Goal: Transaction & Acquisition: Obtain resource

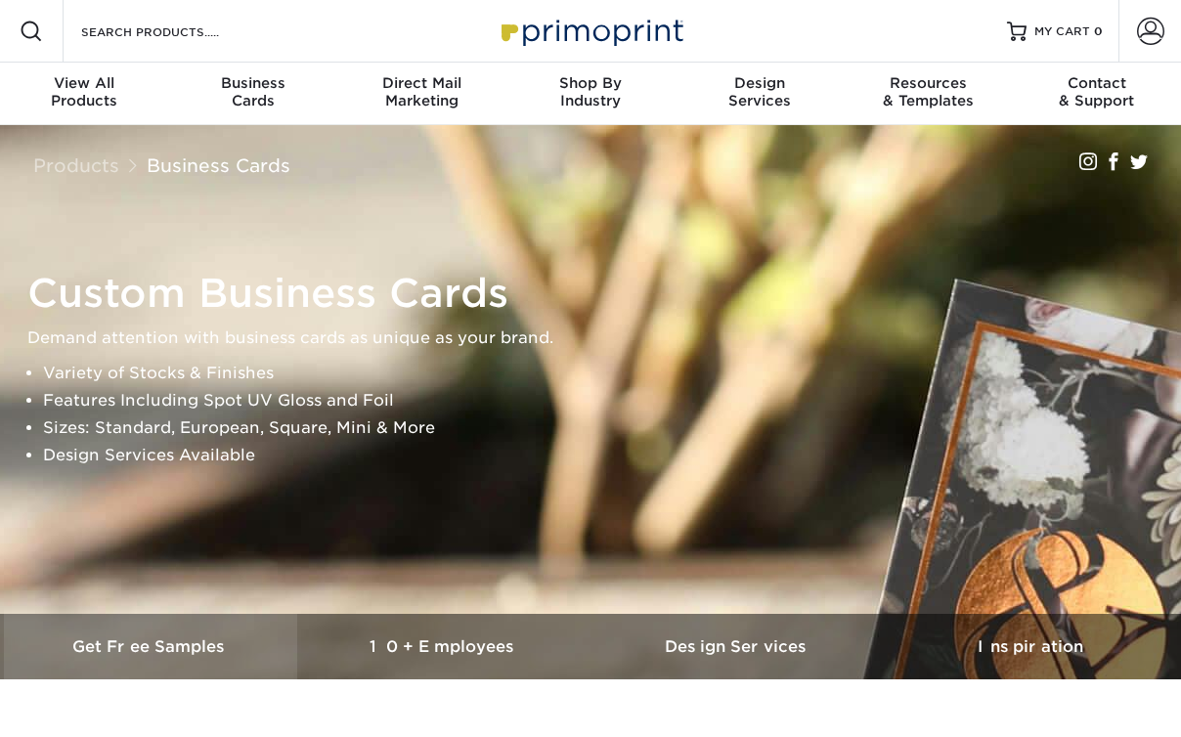
click at [137, 655] on h3 "Get Free Samples" at bounding box center [150, 646] width 293 height 19
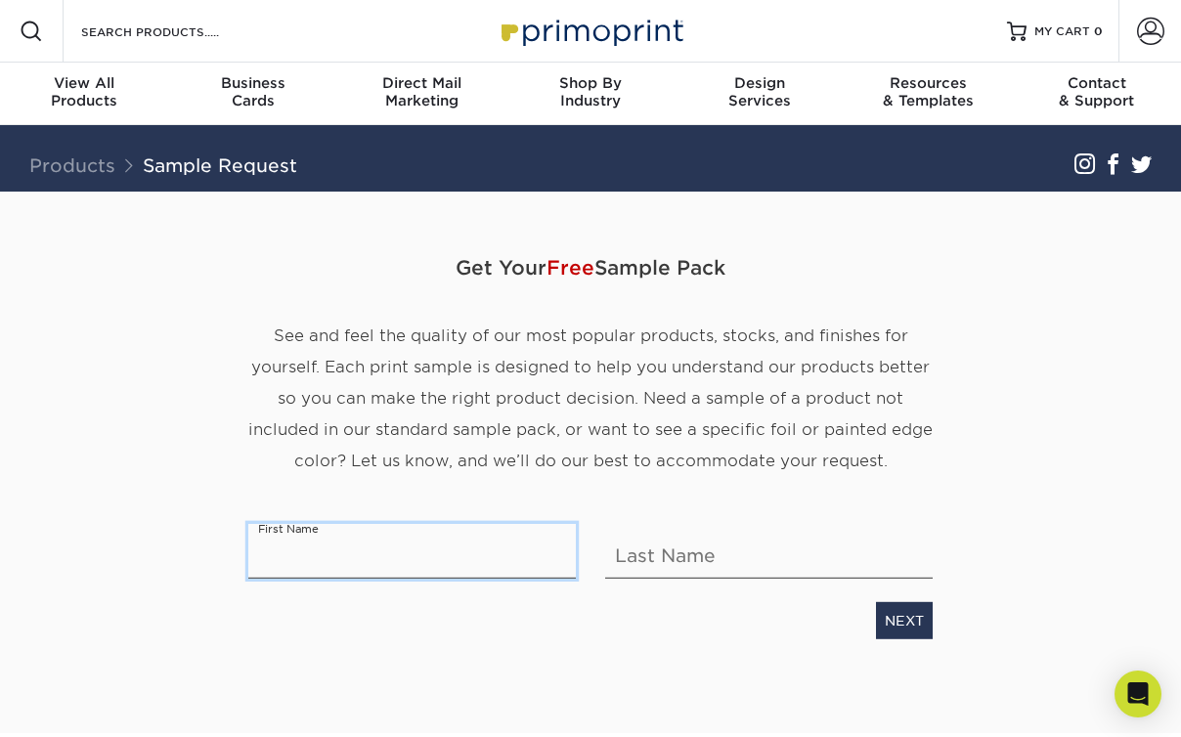
click at [321, 564] on input "text" at bounding box center [412, 551] width 328 height 55
type input "Teaghan"
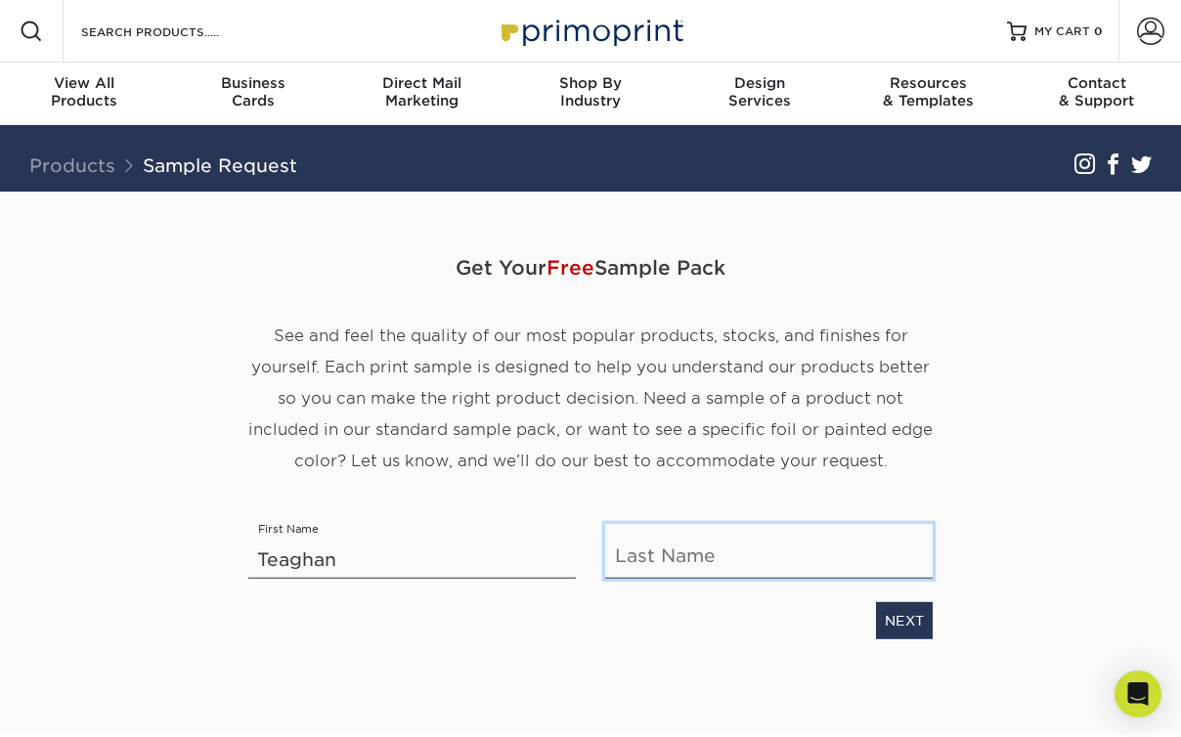
type input "[PERSON_NAME]"
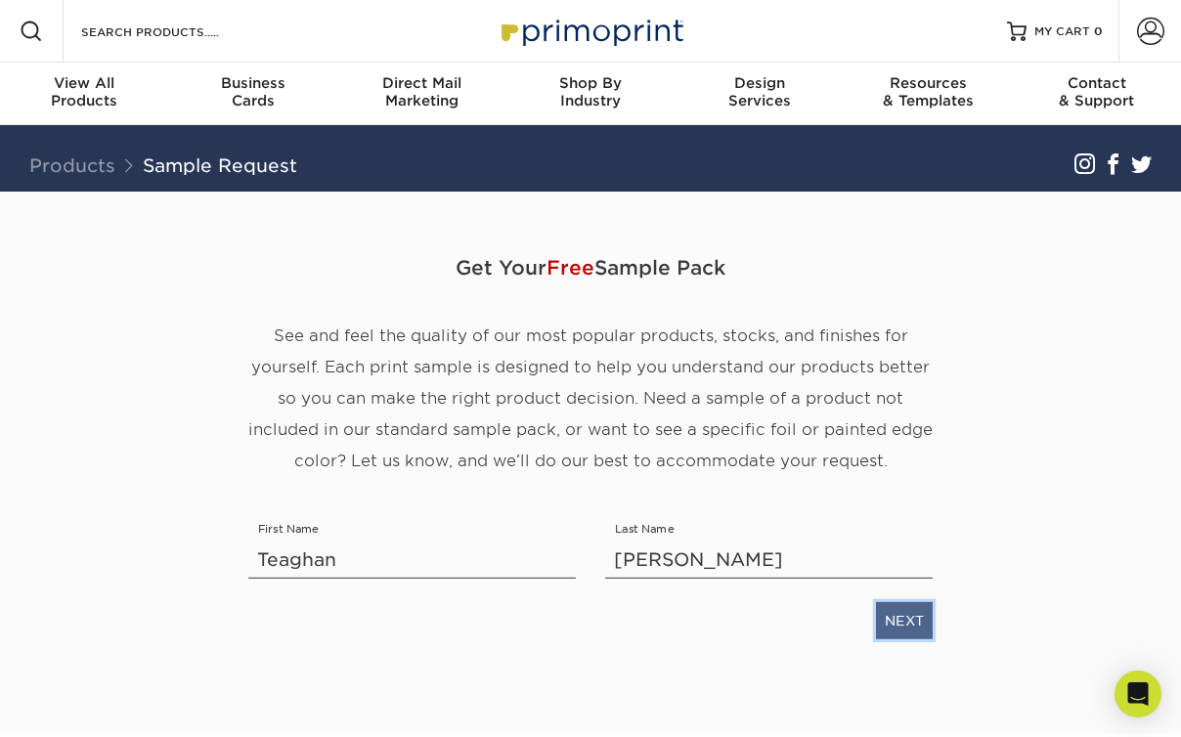
click at [911, 624] on link "NEXT" at bounding box center [904, 620] width 57 height 37
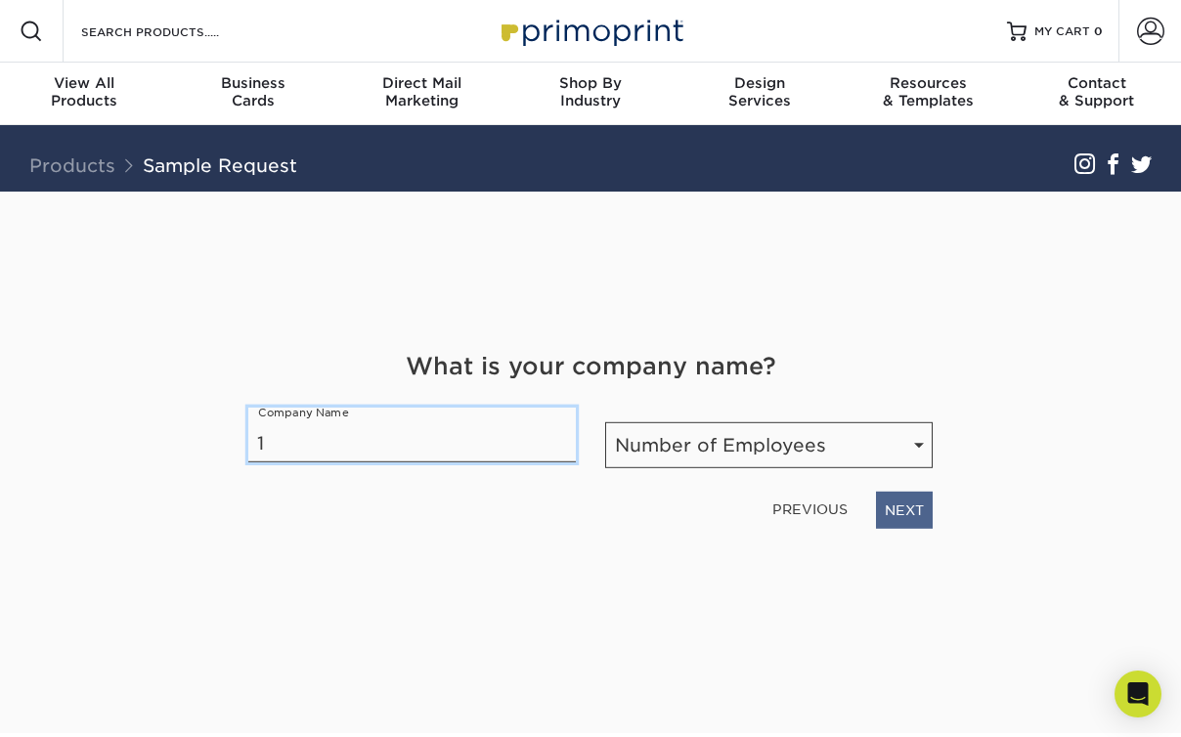
type input "1"
click at [930, 511] on link "NEXT" at bounding box center [904, 510] width 57 height 37
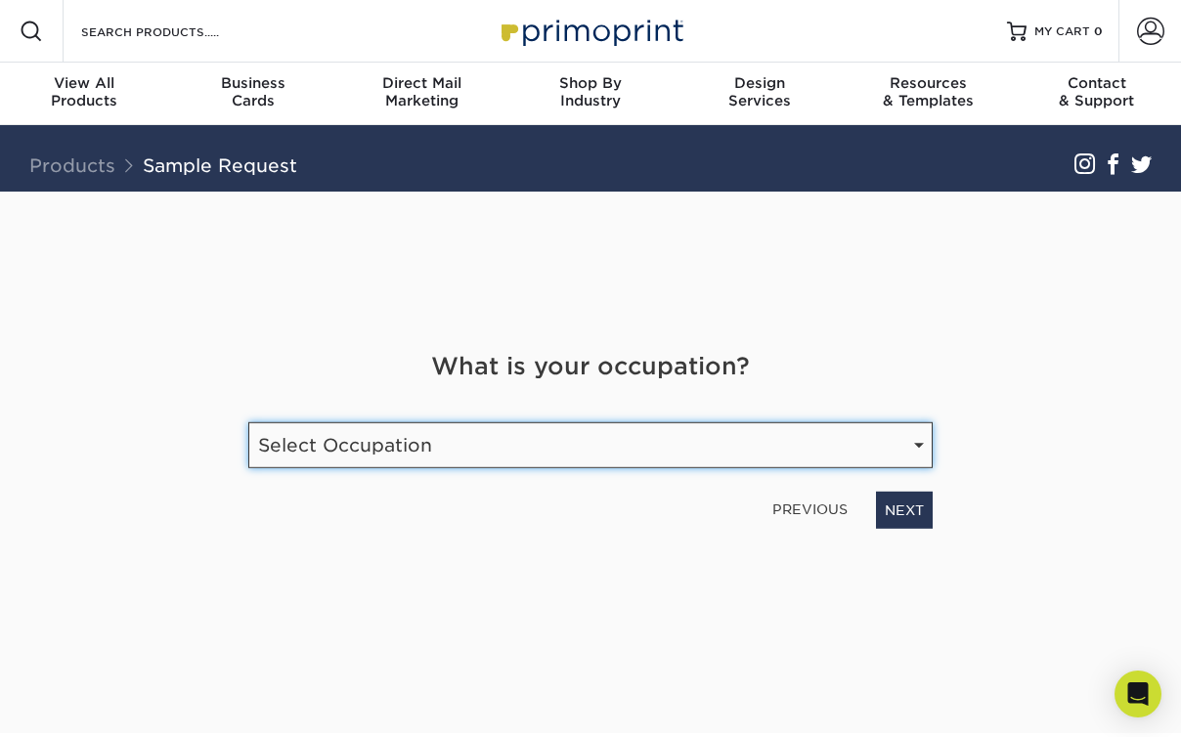
click at [473, 452] on select "Select Occupation Agency Automotive Blogger Cleaning Services Construction Educ…" at bounding box center [590, 445] width 684 height 46
select select "Graphic Designer / Freelance"
click at [248, 422] on select "Select Occupation Agency Automotive Blogger Cleaning Services Construction Educ…" at bounding box center [590, 445] width 684 height 46
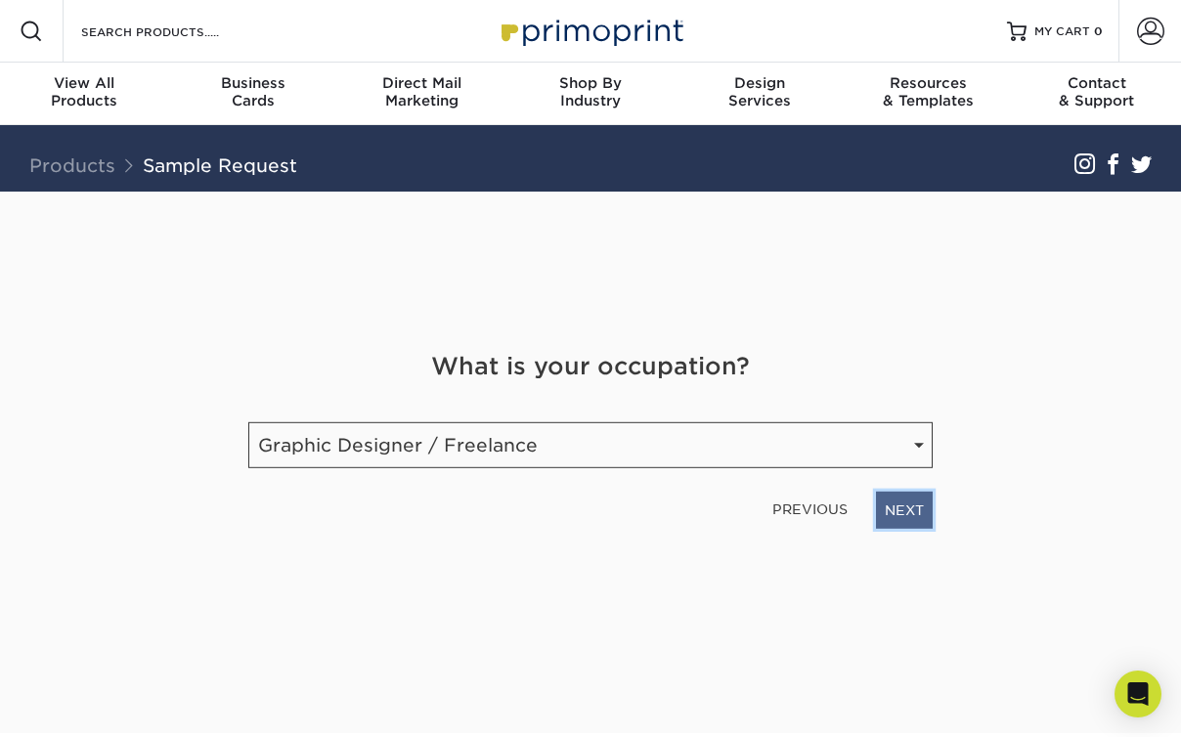
click at [888, 517] on link "NEXT" at bounding box center [904, 510] width 57 height 37
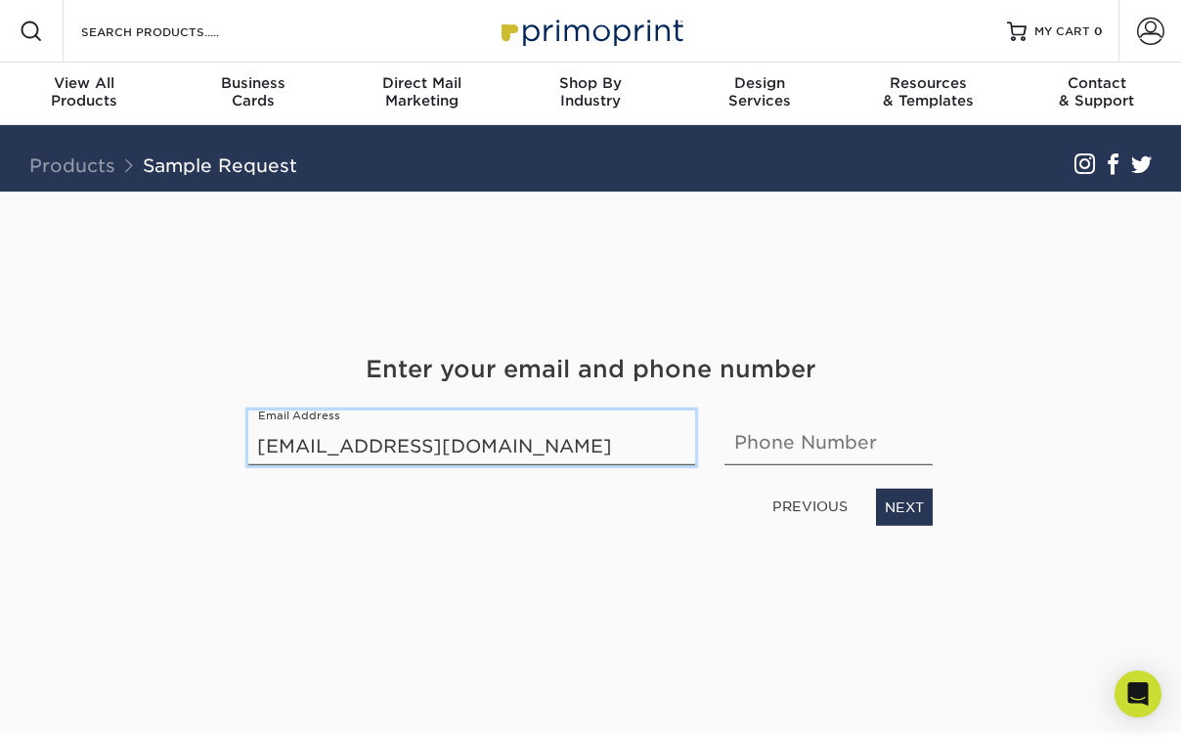
type input "[EMAIL_ADDRESS][DOMAIN_NAME]"
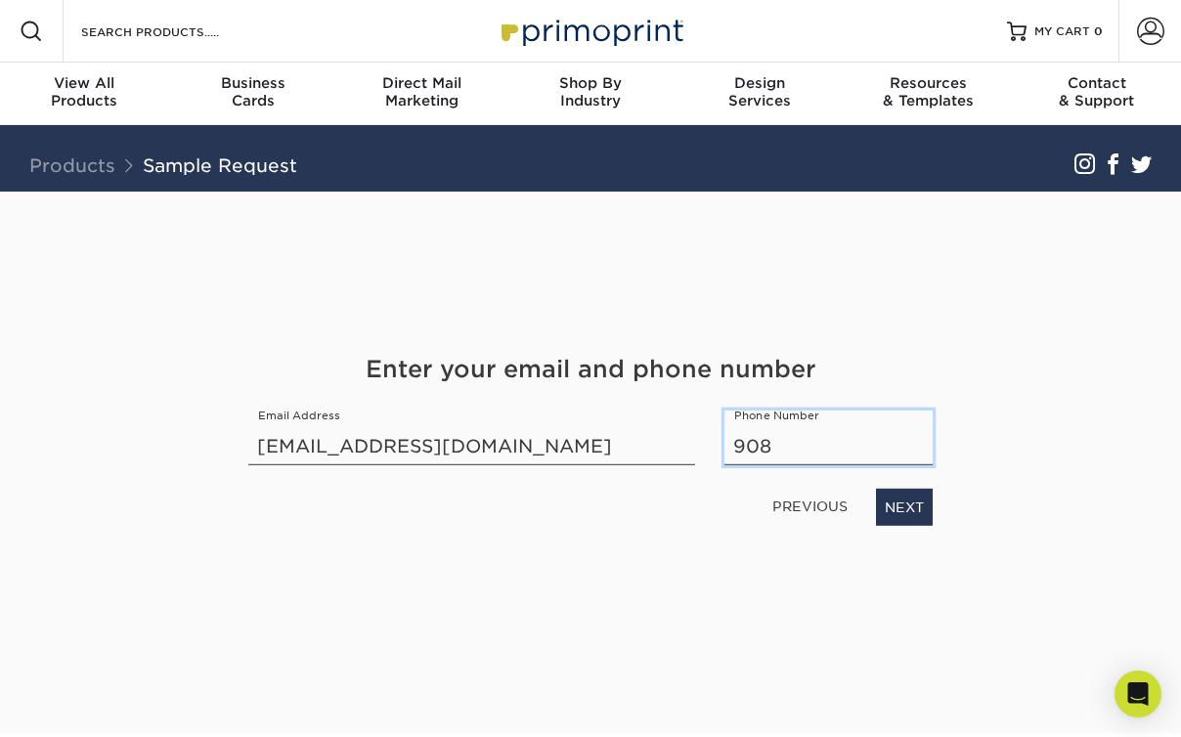
type input "9083030931"
click at [910, 509] on link "NEXT" at bounding box center [904, 507] width 57 height 37
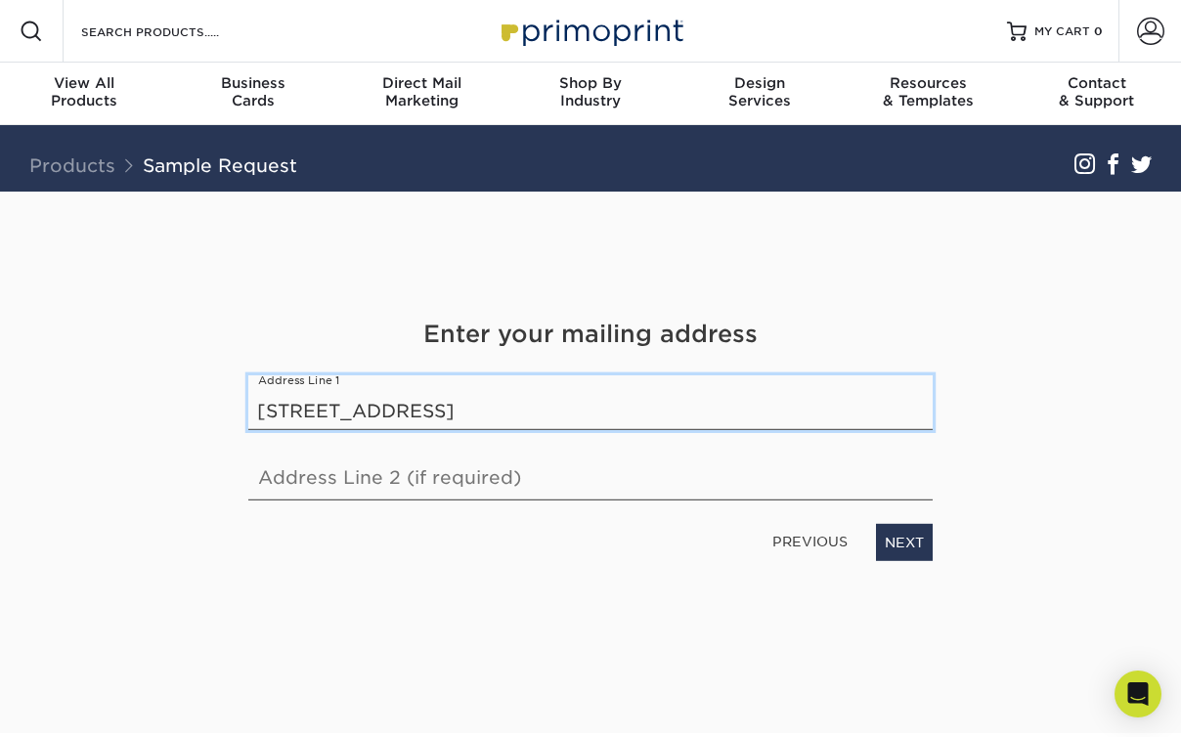
type input "[STREET_ADDRESS]"
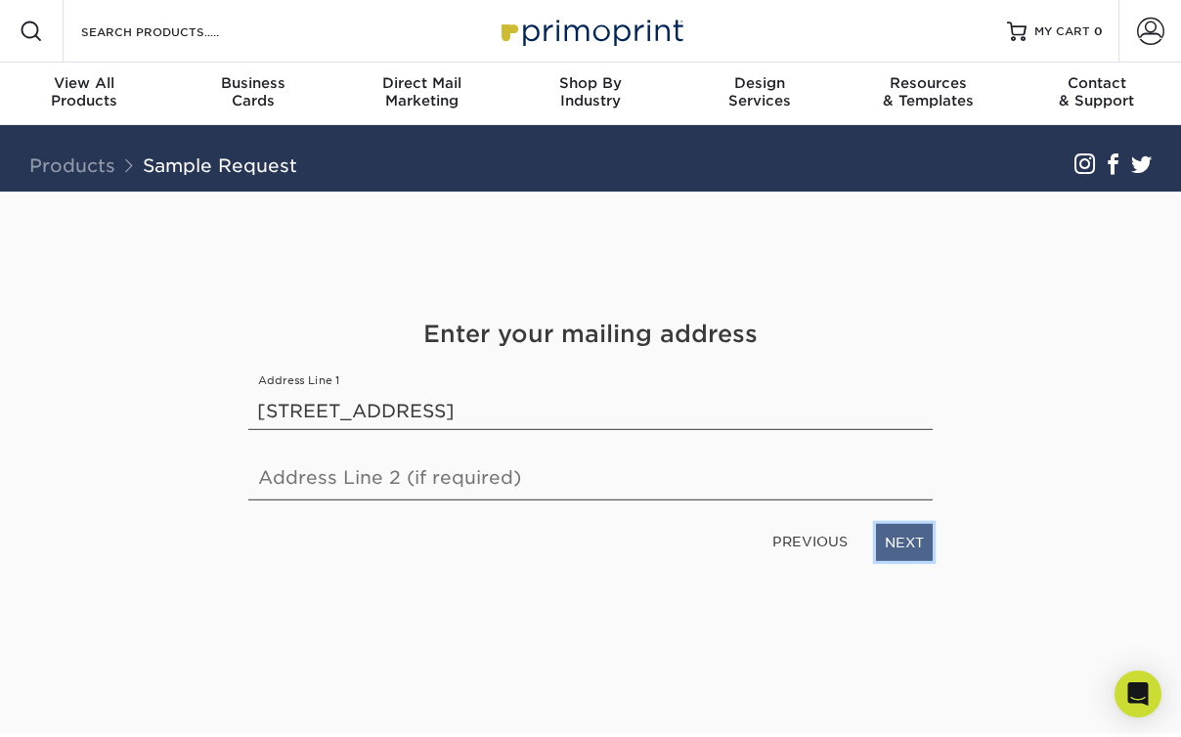
click at [911, 547] on link "NEXT" at bounding box center [904, 542] width 57 height 37
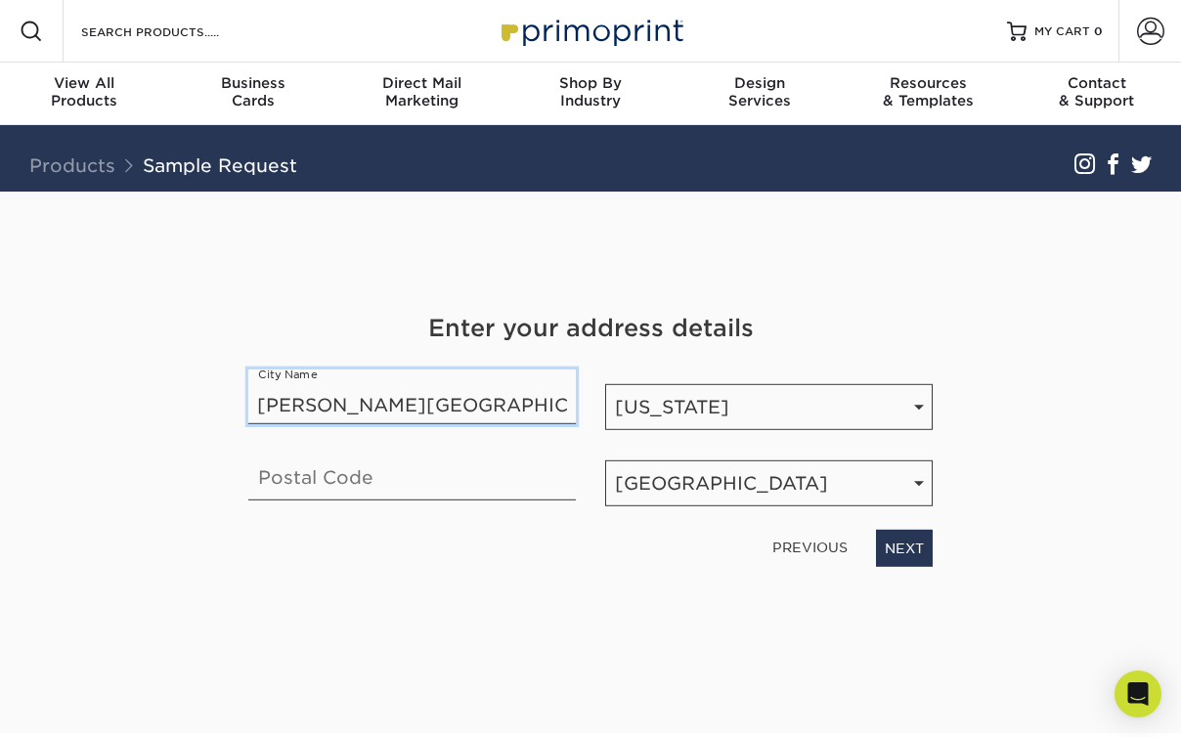
type input "[PERSON_NAME][GEOGRAPHIC_DATA]"
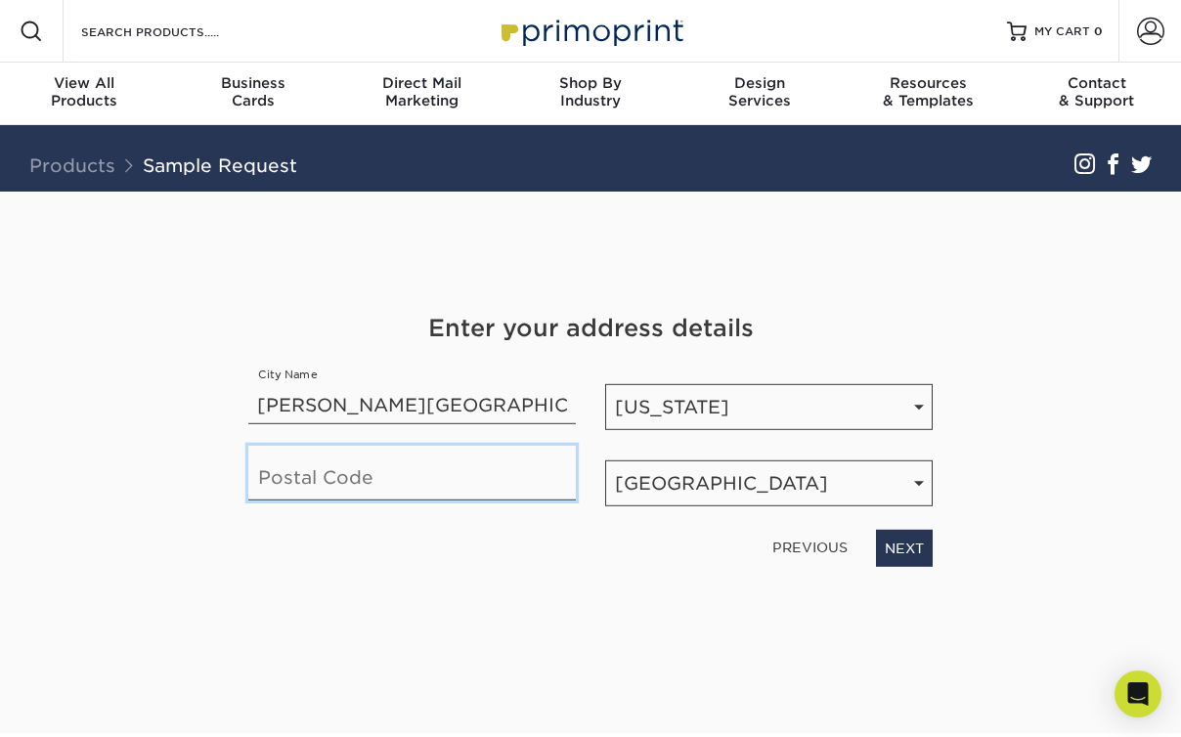
click at [318, 481] on input "text" at bounding box center [412, 473] width 328 height 55
type input "07720-1550"
click at [898, 558] on link "NEXT" at bounding box center [904, 548] width 57 height 37
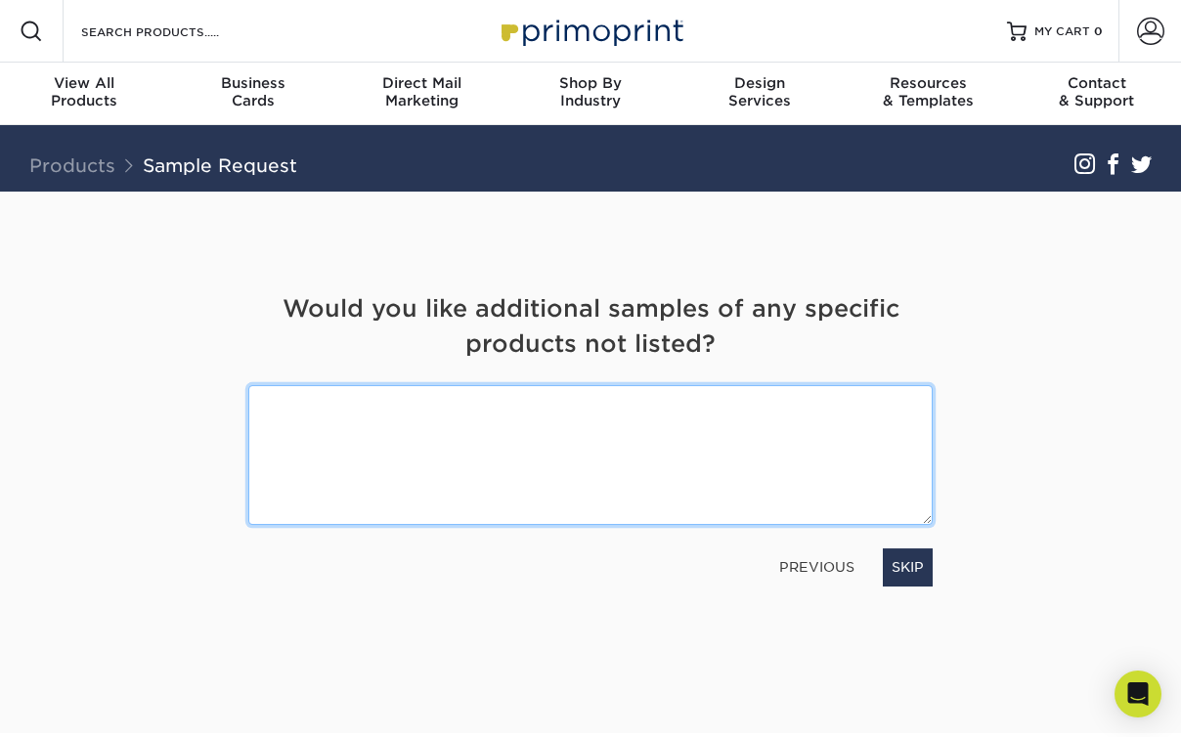
click at [627, 407] on textarea at bounding box center [590, 455] width 684 height 140
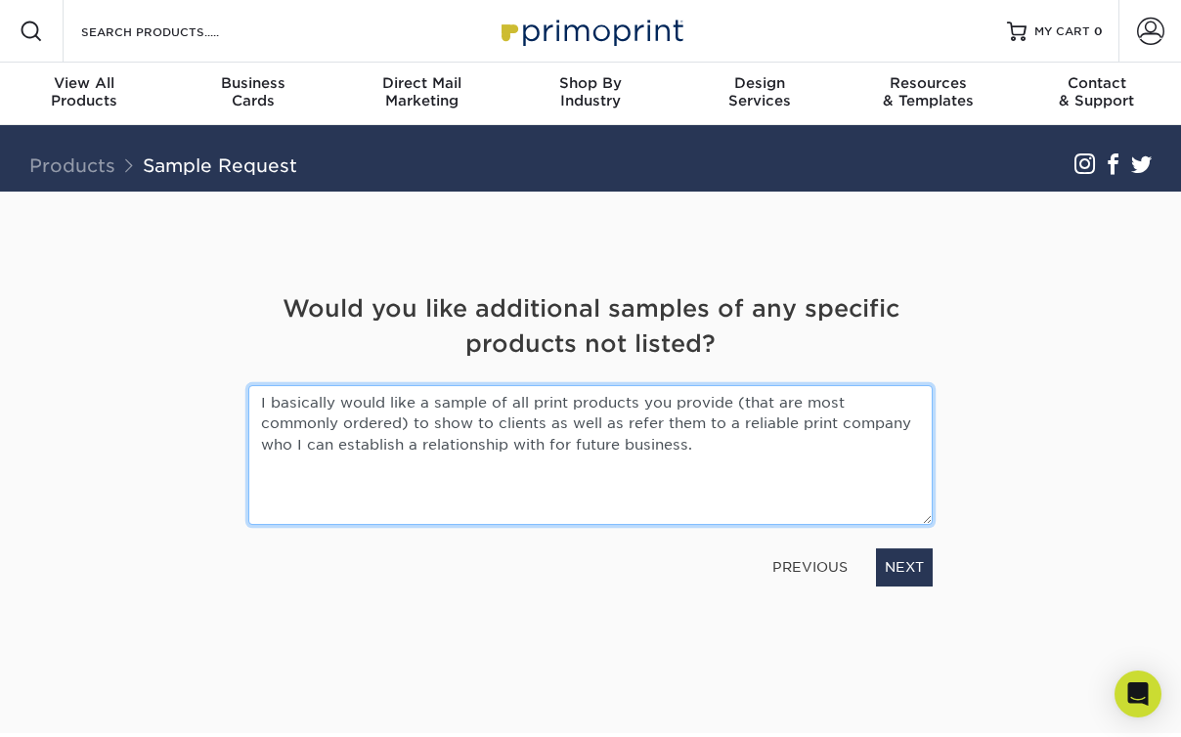
click at [580, 400] on textarea "I basically would like a sample of all print products you provide (that are mos…" at bounding box center [590, 455] width 684 height 140
type textarea "I basically would like a sample of all print products you provide (that are mos…"
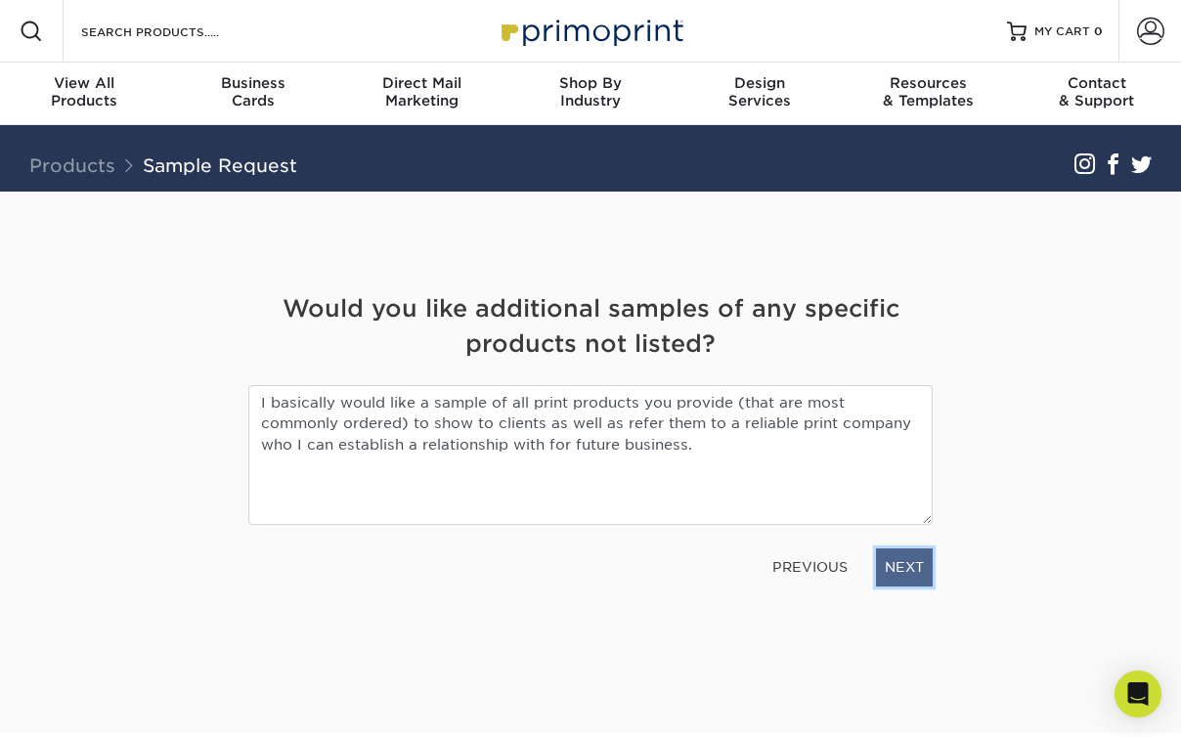
click at [903, 570] on link "NEXT" at bounding box center [904, 566] width 57 height 37
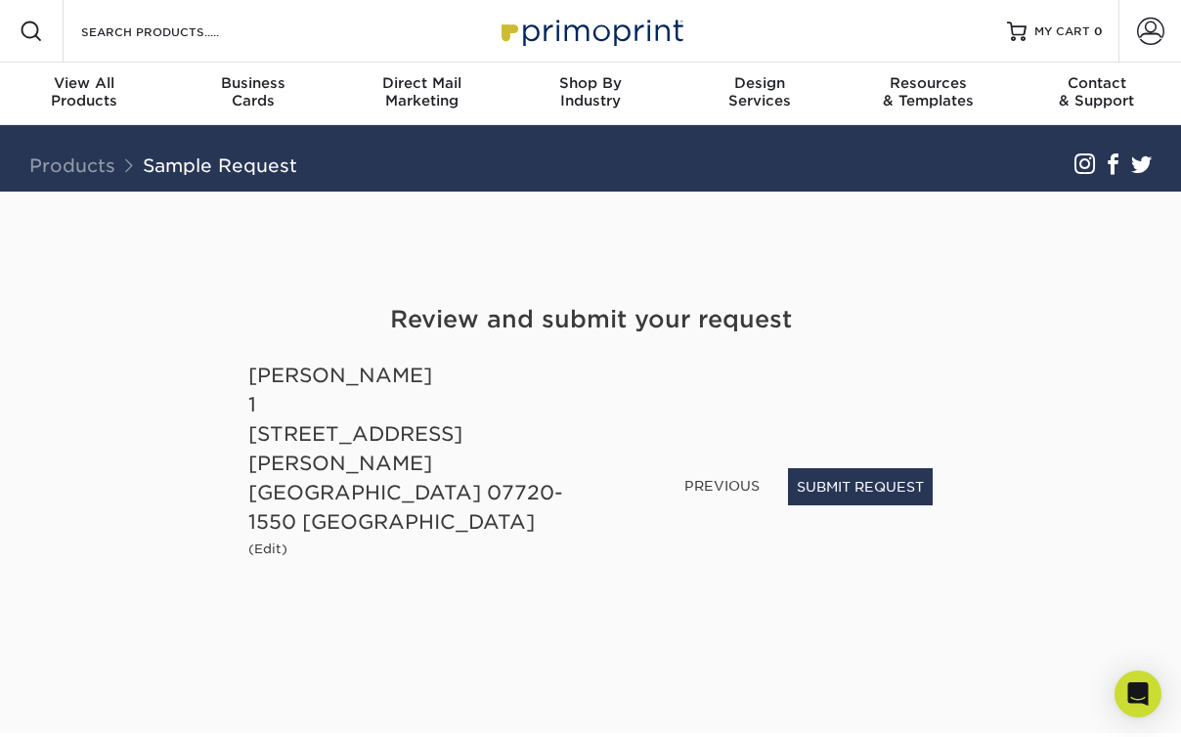
click at [274, 453] on div "[PERSON_NAME] 1 [STREET_ADDRESS][PERSON_NAME][PERSON_NAME]" at bounding box center [412, 449] width 328 height 176
click at [266, 542] on small "(Edit)" at bounding box center [267, 549] width 39 height 15
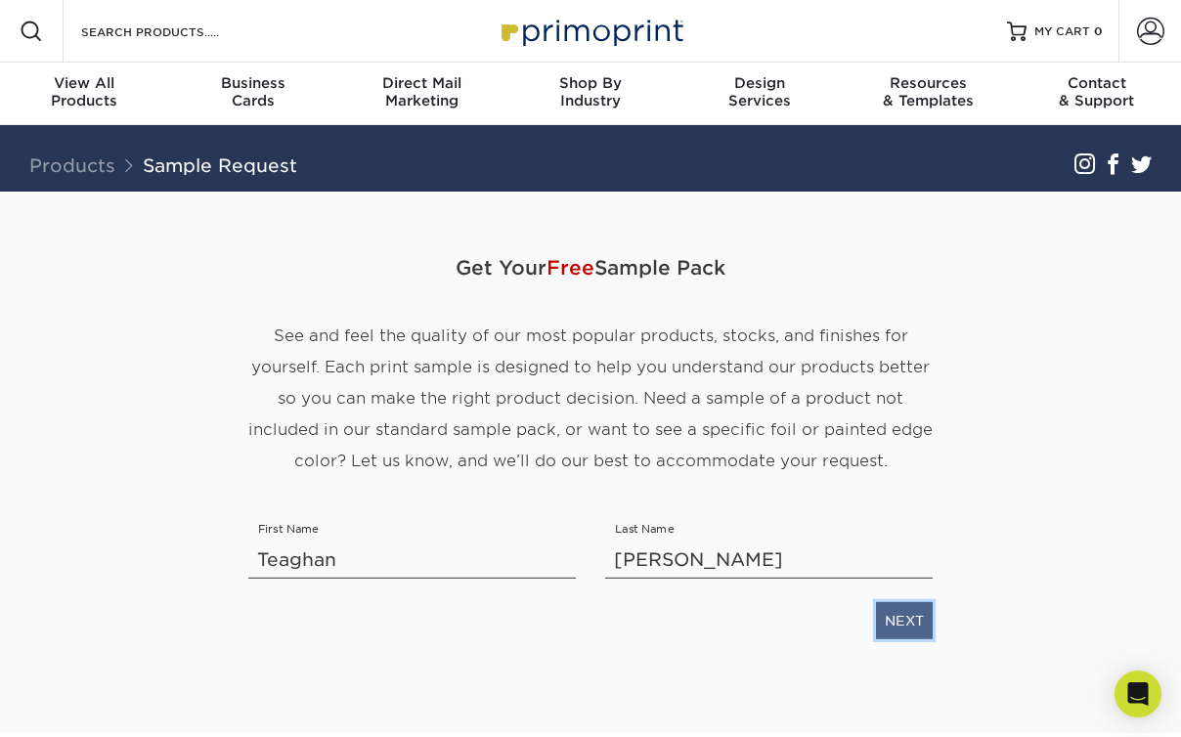
click at [880, 614] on link "NEXT" at bounding box center [904, 620] width 57 height 37
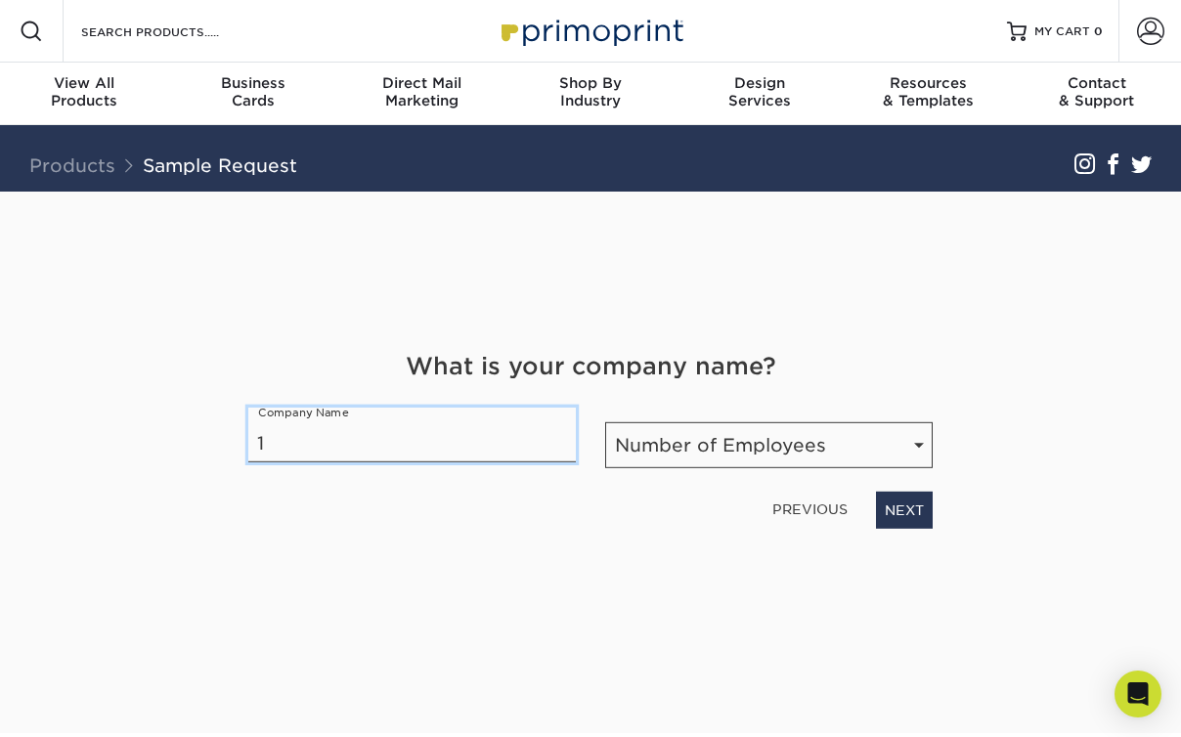
click at [292, 445] on input "1" at bounding box center [412, 435] width 328 height 55
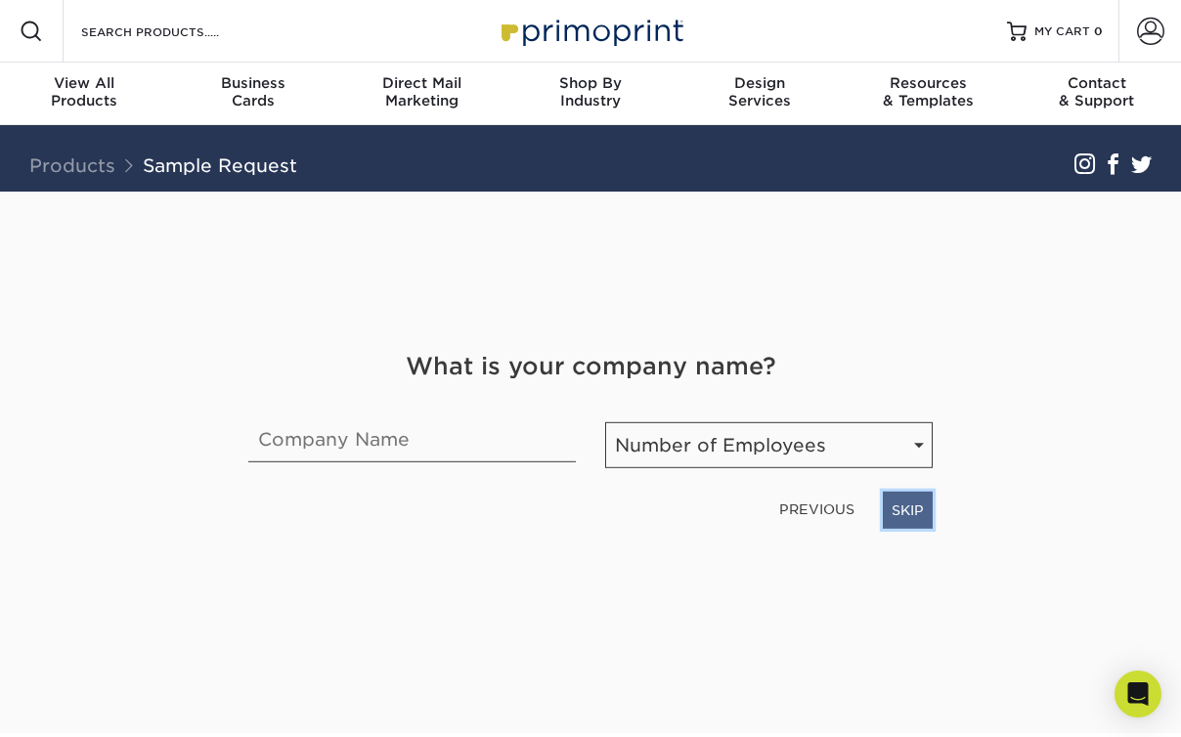
click at [901, 509] on link "SKIP" at bounding box center [908, 510] width 50 height 37
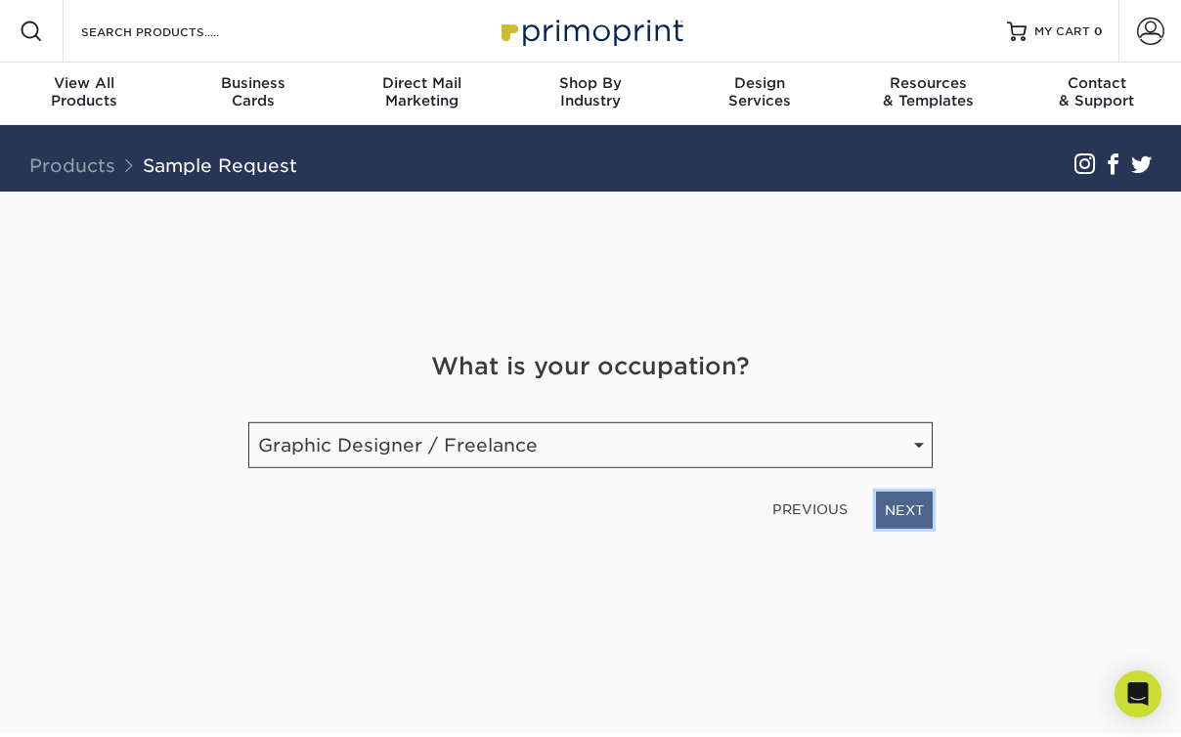
click at [892, 509] on link "NEXT" at bounding box center [904, 510] width 57 height 37
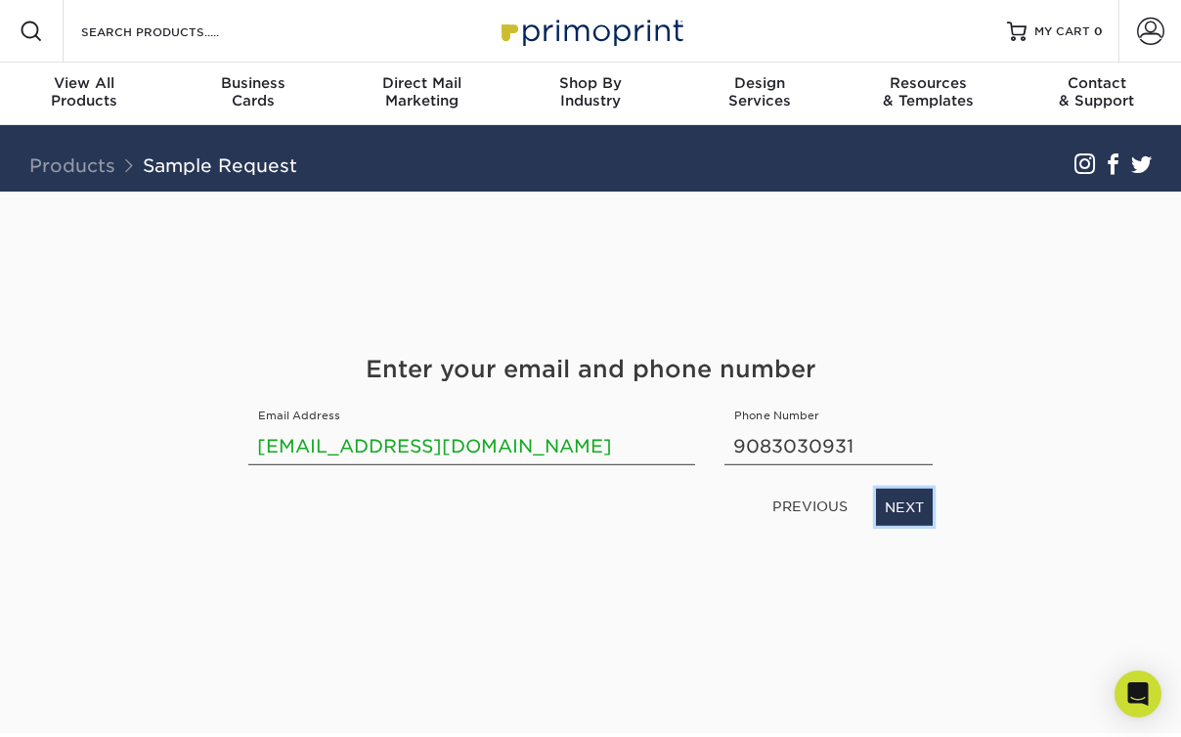
click at [892, 509] on link "NEXT" at bounding box center [904, 507] width 57 height 37
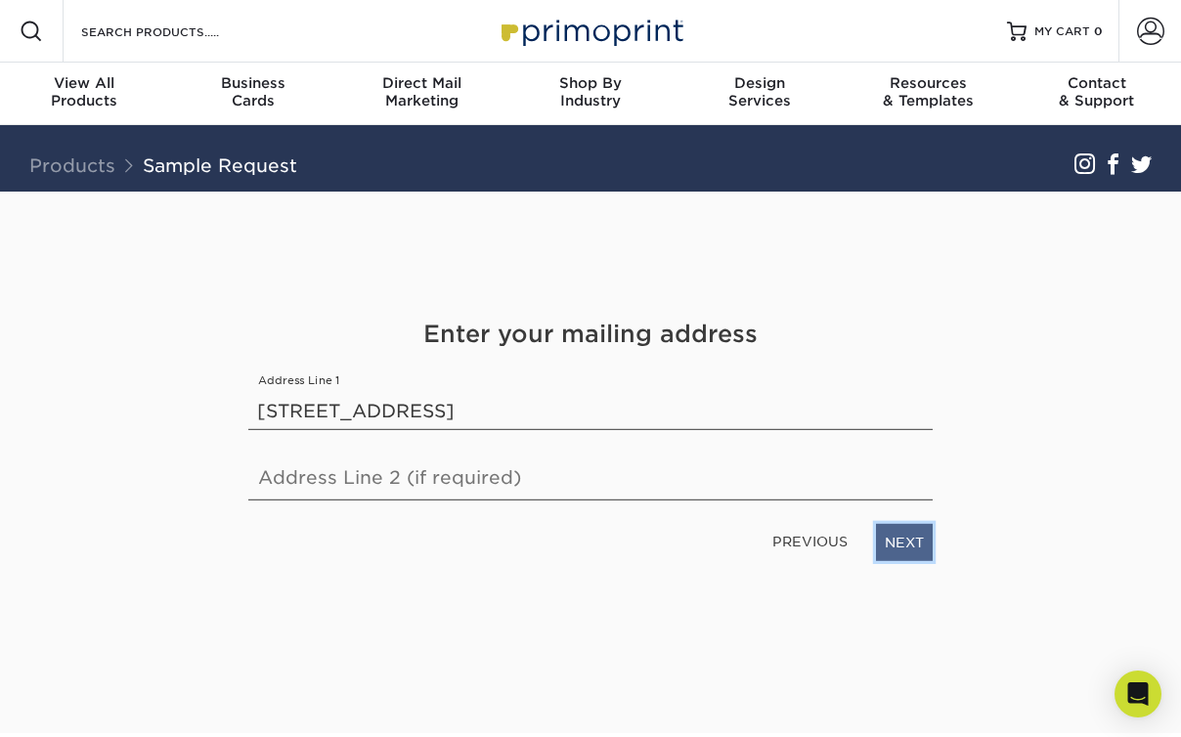
click at [898, 531] on link "NEXT" at bounding box center [904, 542] width 57 height 37
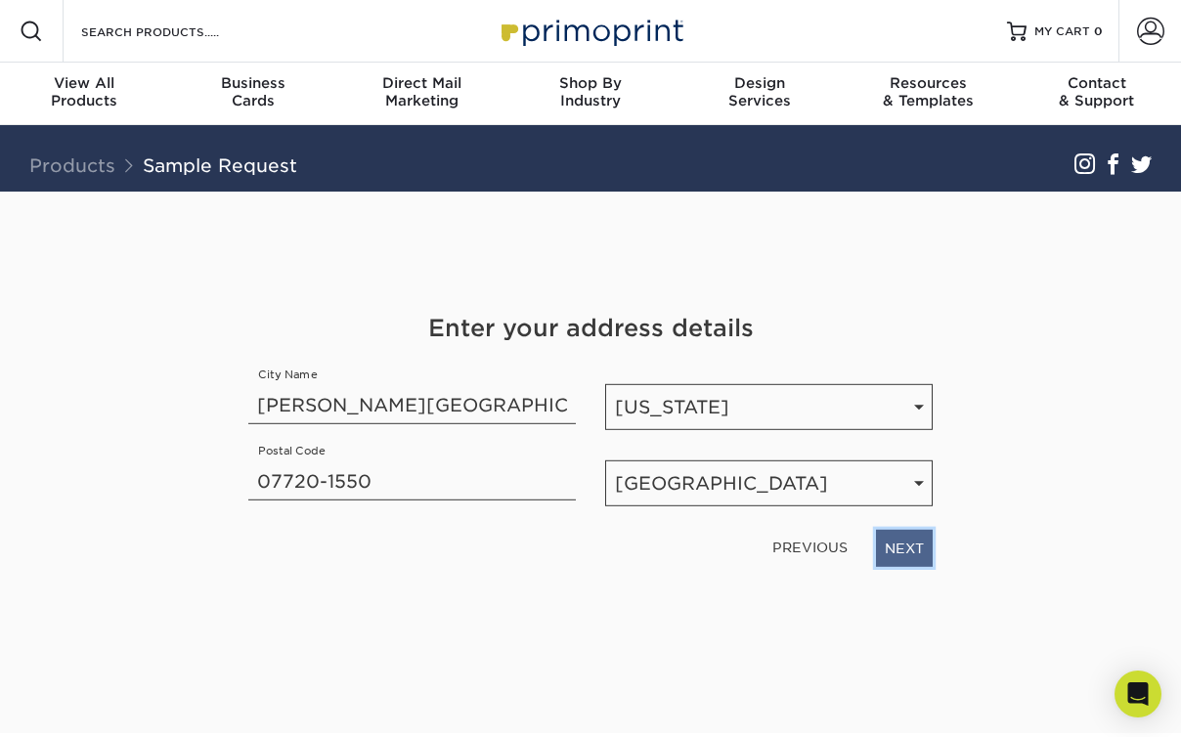
click at [901, 542] on link "NEXT" at bounding box center [904, 548] width 57 height 37
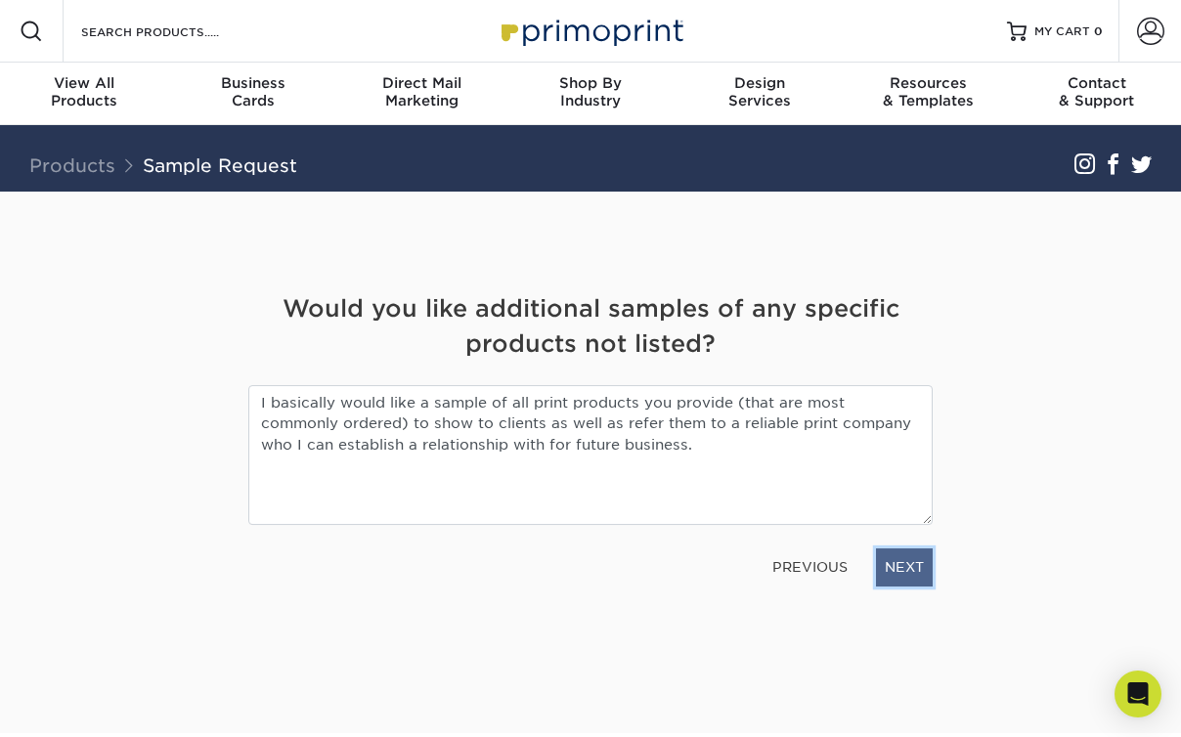
click at [904, 550] on link "NEXT" at bounding box center [904, 566] width 57 height 37
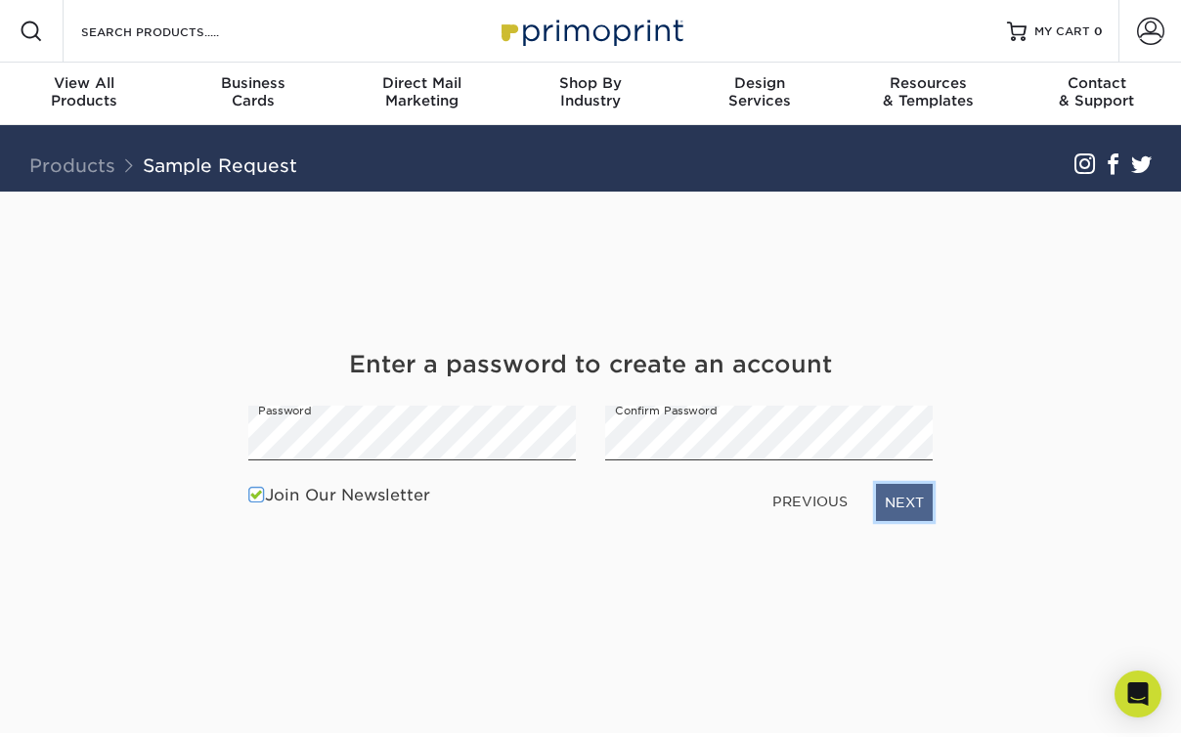
click at [914, 505] on link "NEXT" at bounding box center [904, 502] width 57 height 37
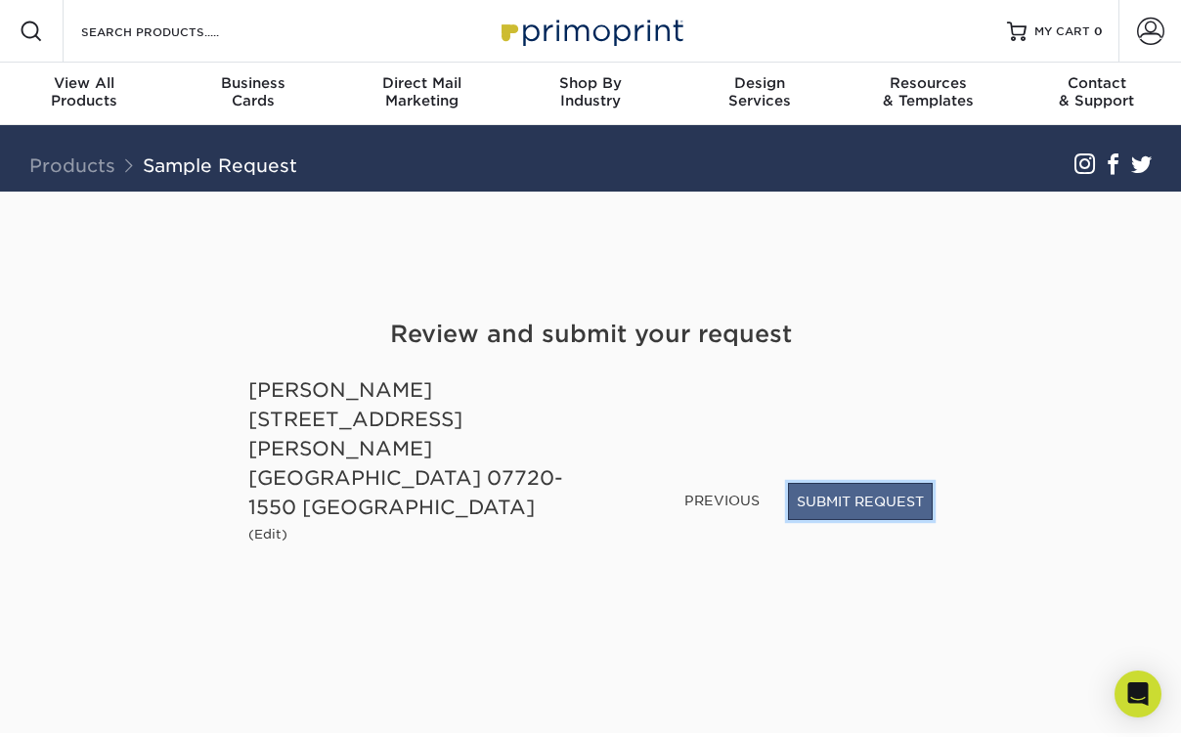
click at [899, 520] on button "SUBMIT REQUEST" at bounding box center [860, 501] width 145 height 37
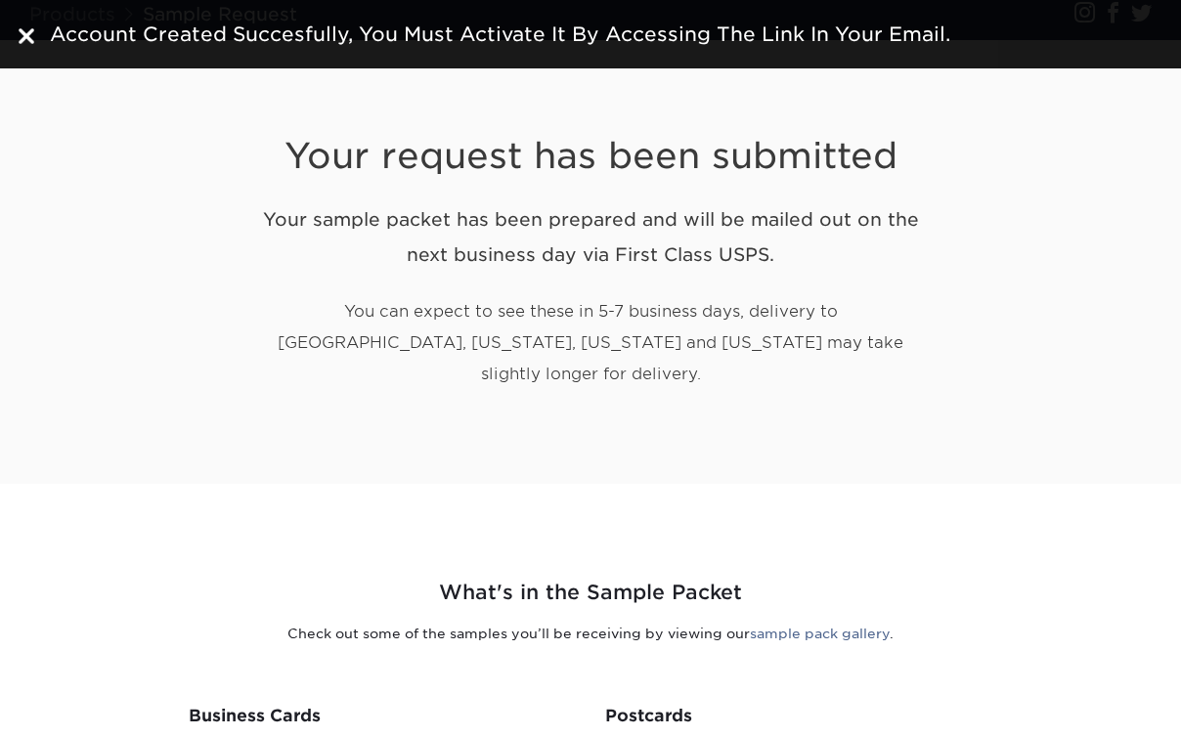
scroll to position [175, 0]
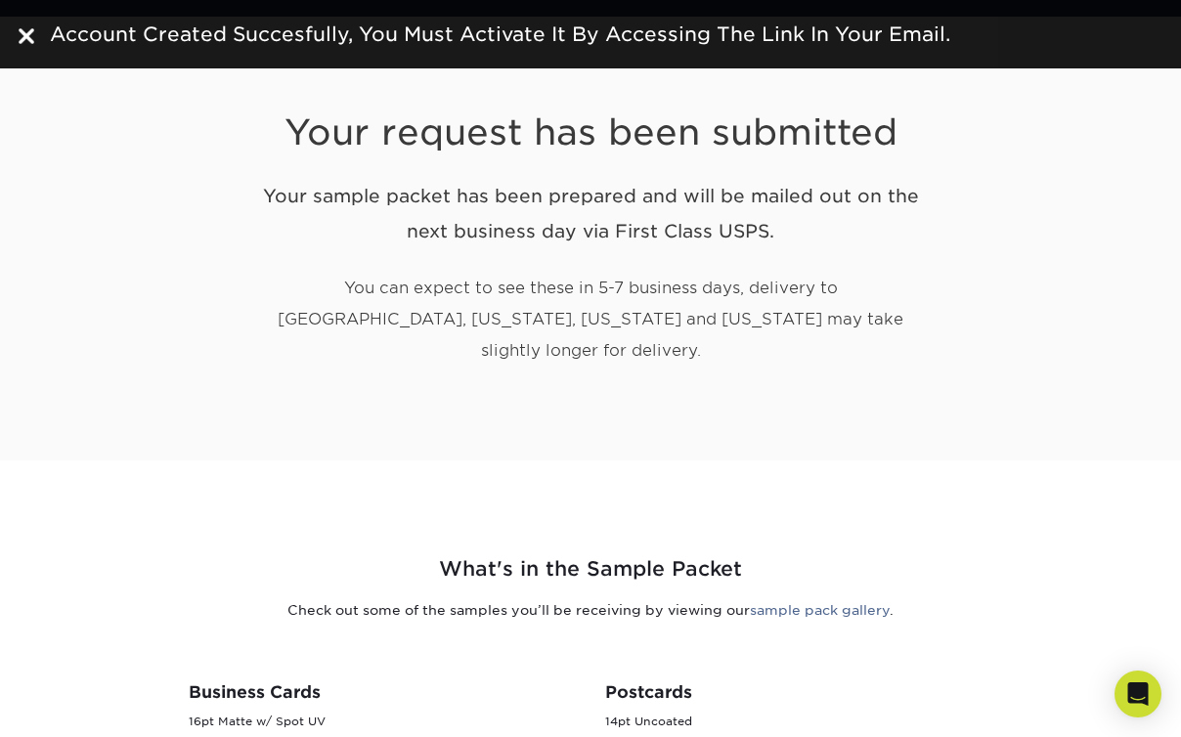
click at [473, 382] on div "Your request has been submitted Your sample packet has been prepared and will b…" at bounding box center [591, 239] width 1144 height 445
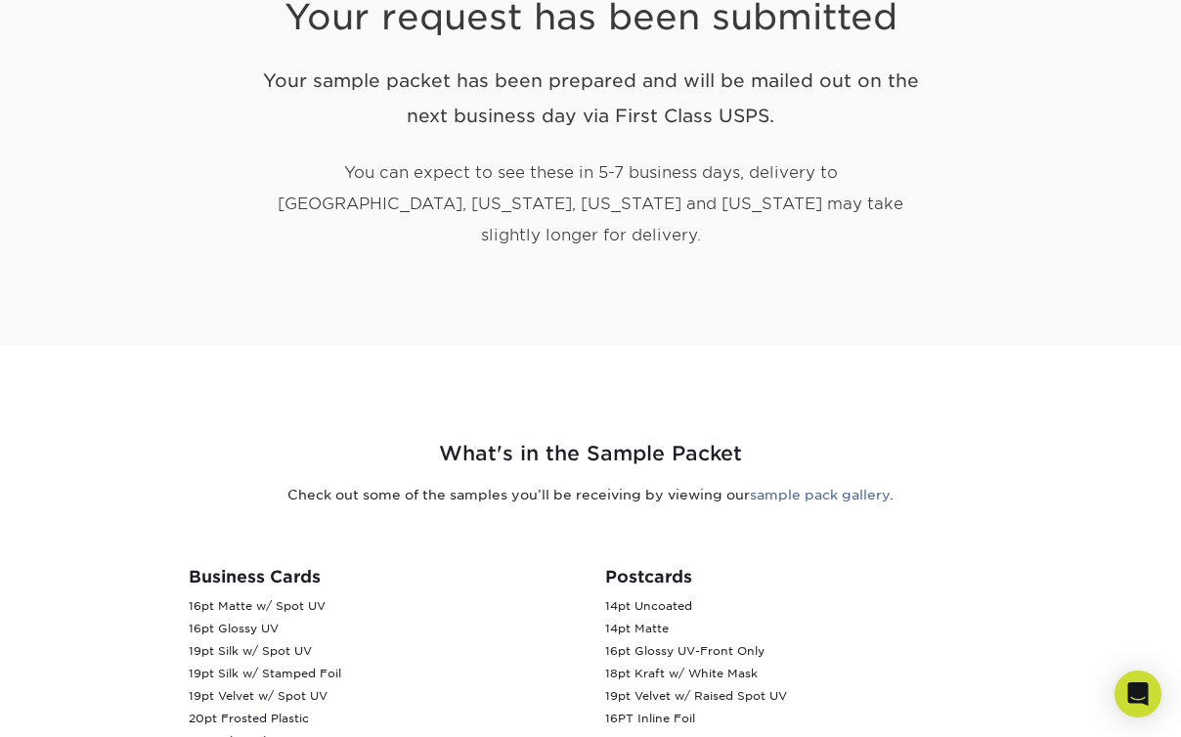
scroll to position [0, 0]
